Goal: Information Seeking & Learning: Learn about a topic

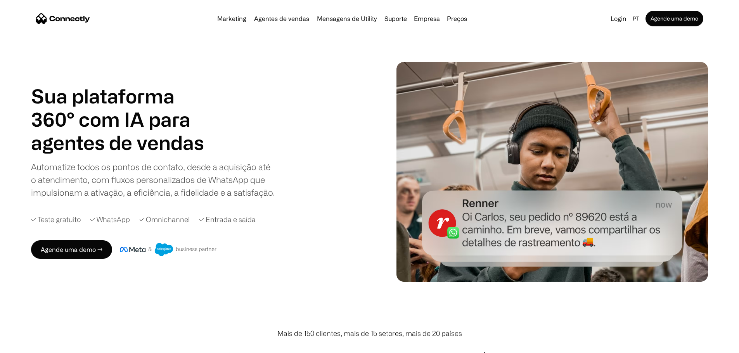
click at [460, 16] on div "Marketing Agentes de vendas Mensagens de Utility Suporte Empresa Sobre nós Carr…" at bounding box center [342, 18] width 256 height 11
click at [460, 21] on link "Preços" at bounding box center [457, 19] width 26 height 6
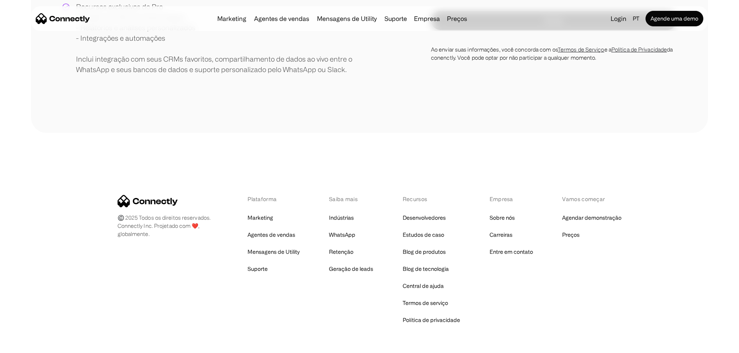
scroll to position [310, 0]
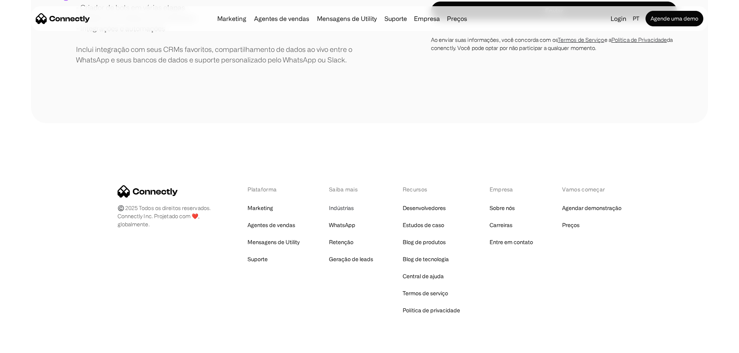
click at [345, 214] on link "Indústrias" at bounding box center [341, 208] width 25 height 11
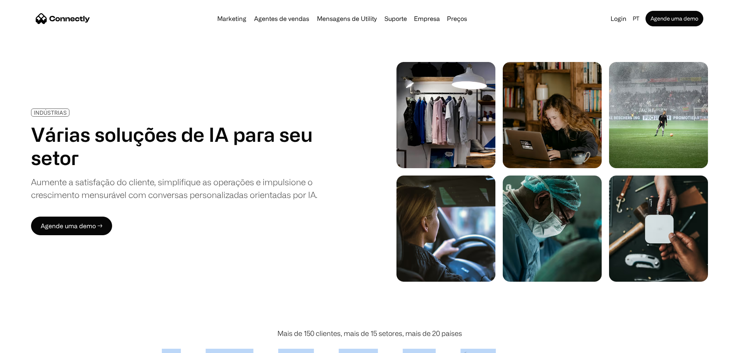
drag, startPoint x: 536, startPoint y: 330, endPoint x: 437, endPoint y: 339, distance: 98.9
click at [437, 339] on div at bounding box center [369, 358] width 677 height 39
click at [538, 329] on div "Mais de 150 clientes, mais de 15 setores, mais de 20 países" at bounding box center [369, 334] width 677 height 10
click at [222, 19] on link "Marketing" at bounding box center [231, 19] width 35 height 6
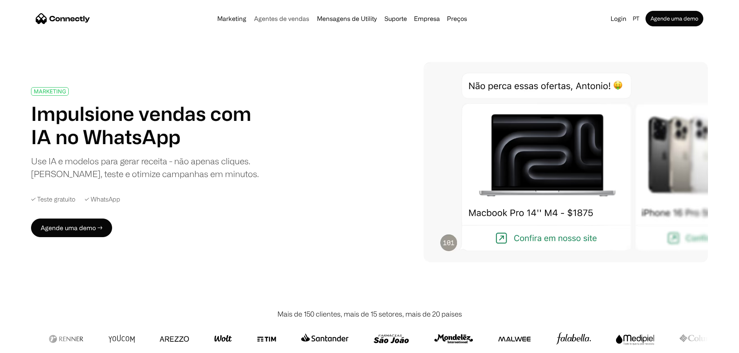
click at [267, 21] on link "Agentes de vendas" at bounding box center [281, 19] width 61 height 6
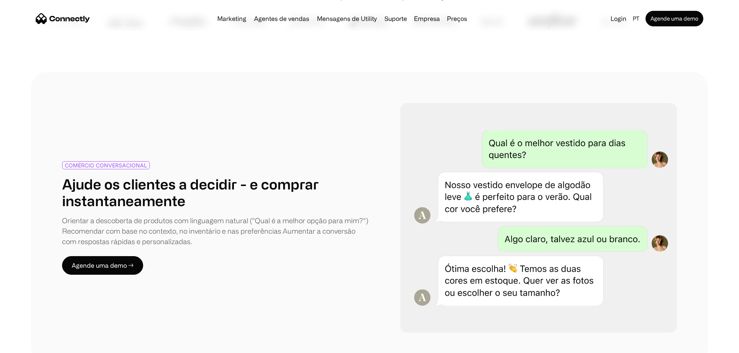
scroll to position [427, 0]
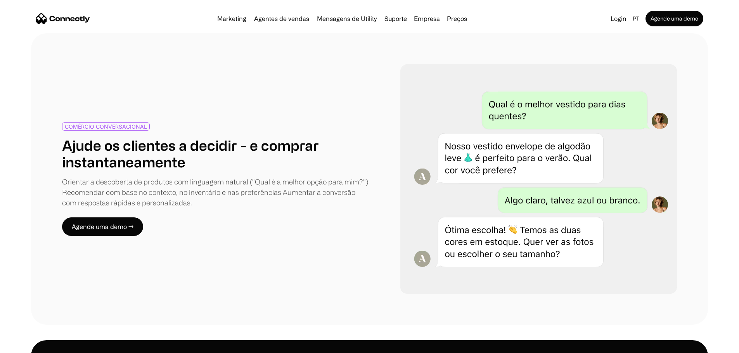
click at [358, 35] on div "COMÉRCIO CONVERSACIONAL Ajude os clientes a decidir - e comprar instantaneament…" at bounding box center [369, 179] width 677 height 292
click at [275, 12] on div "Marketing Agentes de vendas Mensagens de Utility Suporte Empresa Sobre nós Carr…" at bounding box center [369, 18] width 677 height 25
click at [491, 22] on nav "Marketing Agentes de vendas Mensagens de Utility Suporte Empresa Sobre nós Carr…" at bounding box center [370, 19] width 668 height 16
click at [222, 137] on h1 "Ajude os clientes a decidir - e comprar instantaneamente" at bounding box center [216, 153] width 308 height 33
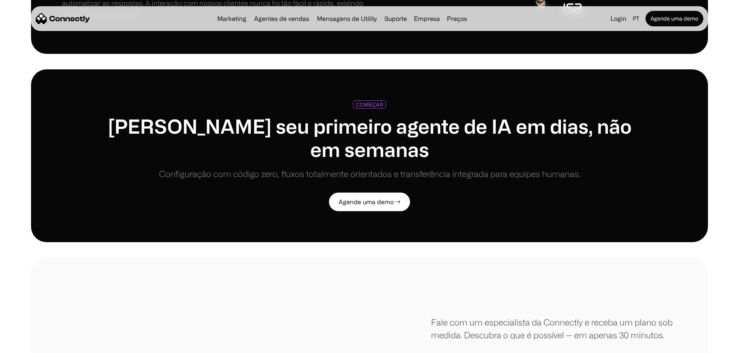
scroll to position [1862, 0]
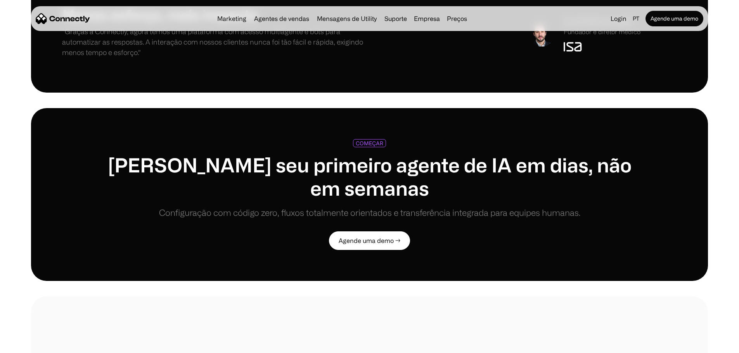
click at [17, 44] on div "Menos esforço, mais impacto "Graças à Connectly, agora temos uma plataforma com…" at bounding box center [369, 33] width 739 height 117
